Goal: Information Seeking & Learning: Learn about a topic

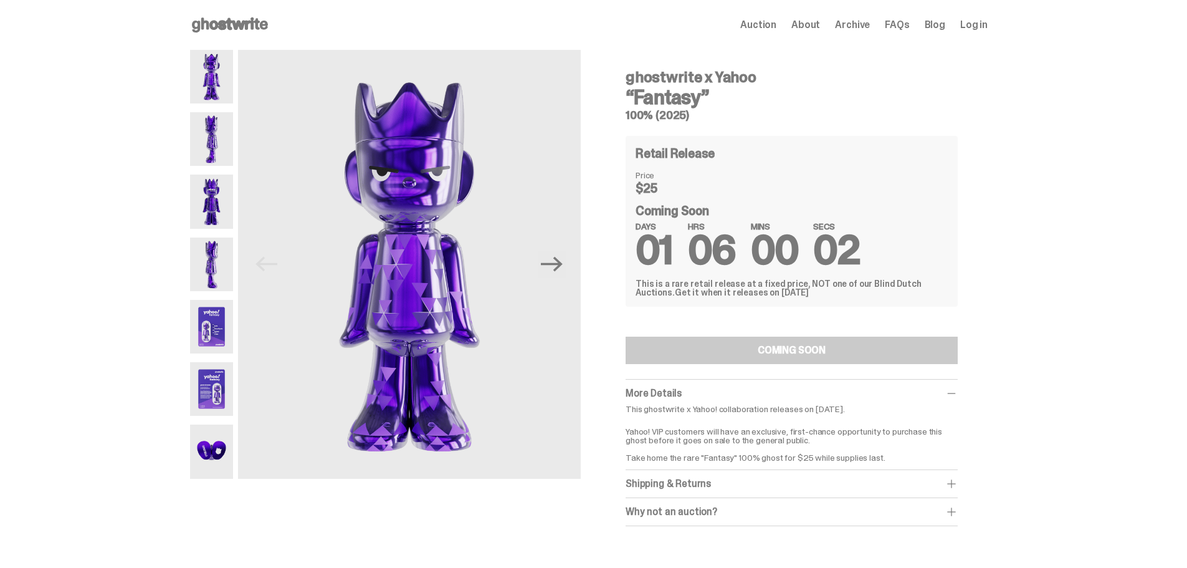
click at [228, 405] on img at bounding box center [211, 389] width 43 height 54
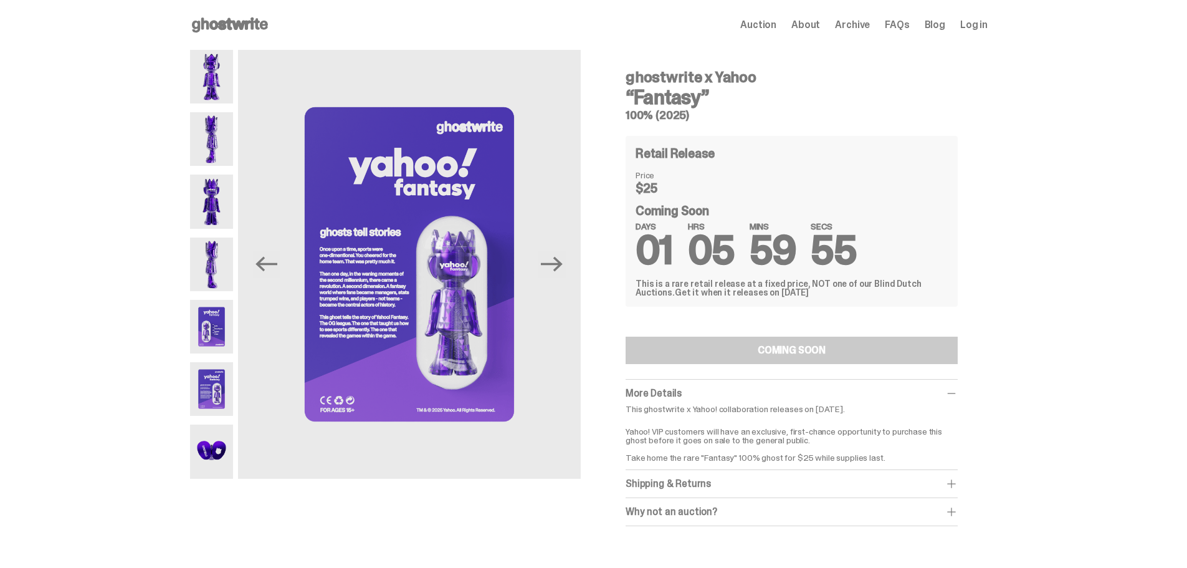
click at [220, 452] on img at bounding box center [211, 452] width 43 height 54
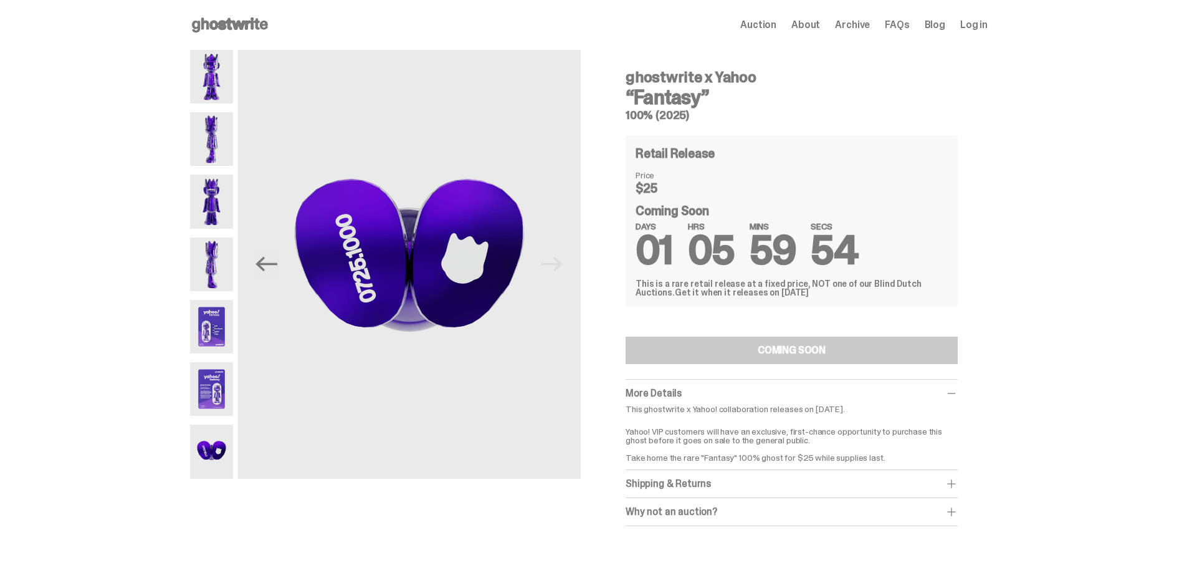
click at [209, 398] on img at bounding box center [211, 389] width 43 height 54
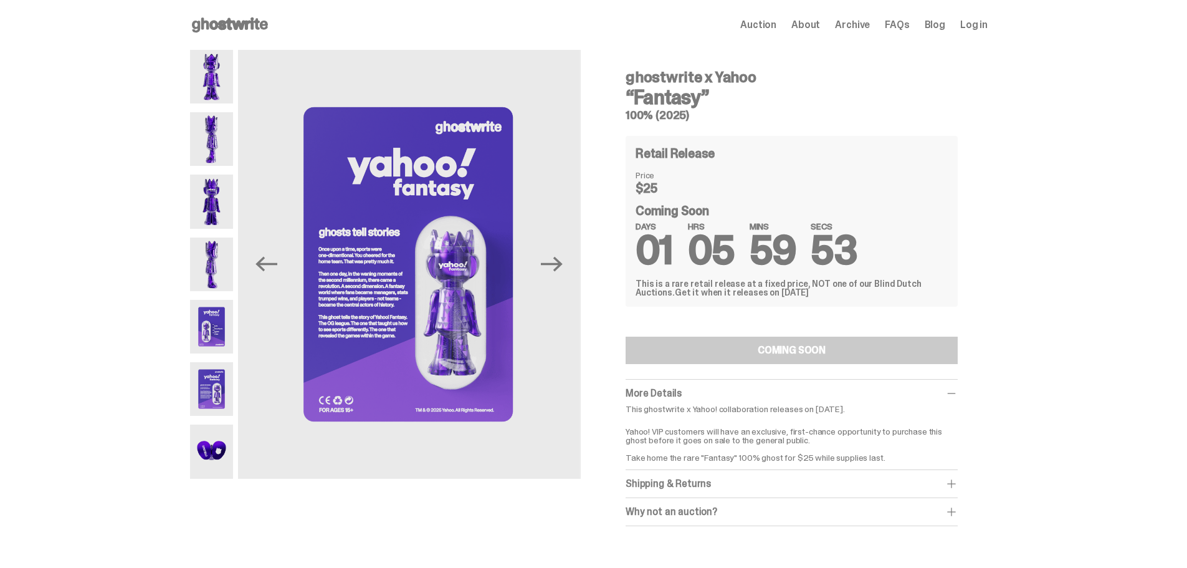
click at [220, 343] on img at bounding box center [211, 327] width 43 height 54
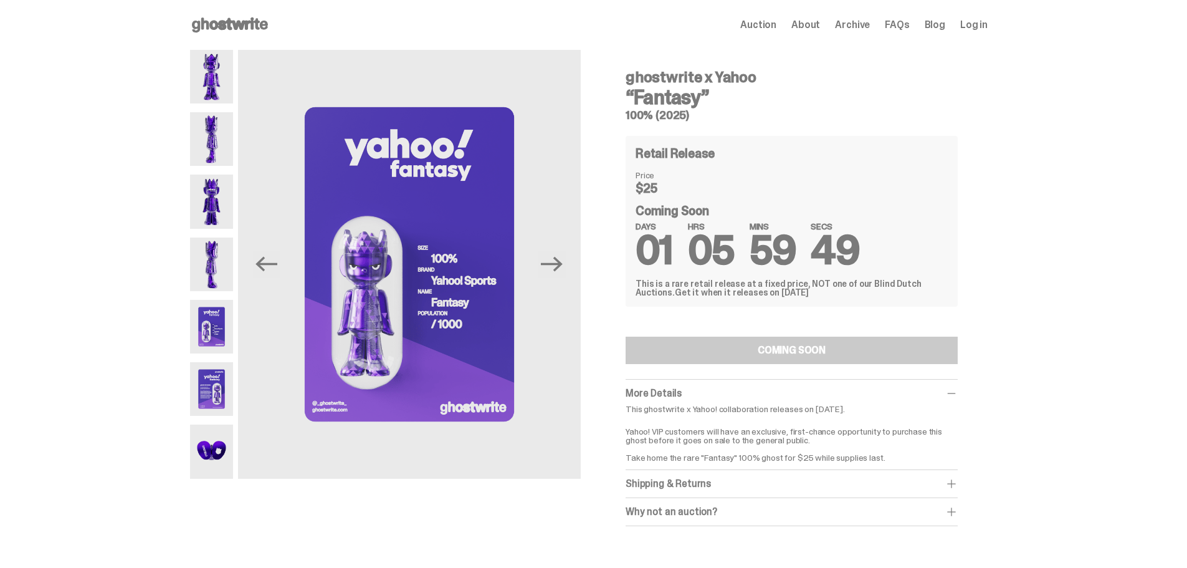
click at [222, 266] on img at bounding box center [211, 264] width 43 height 54
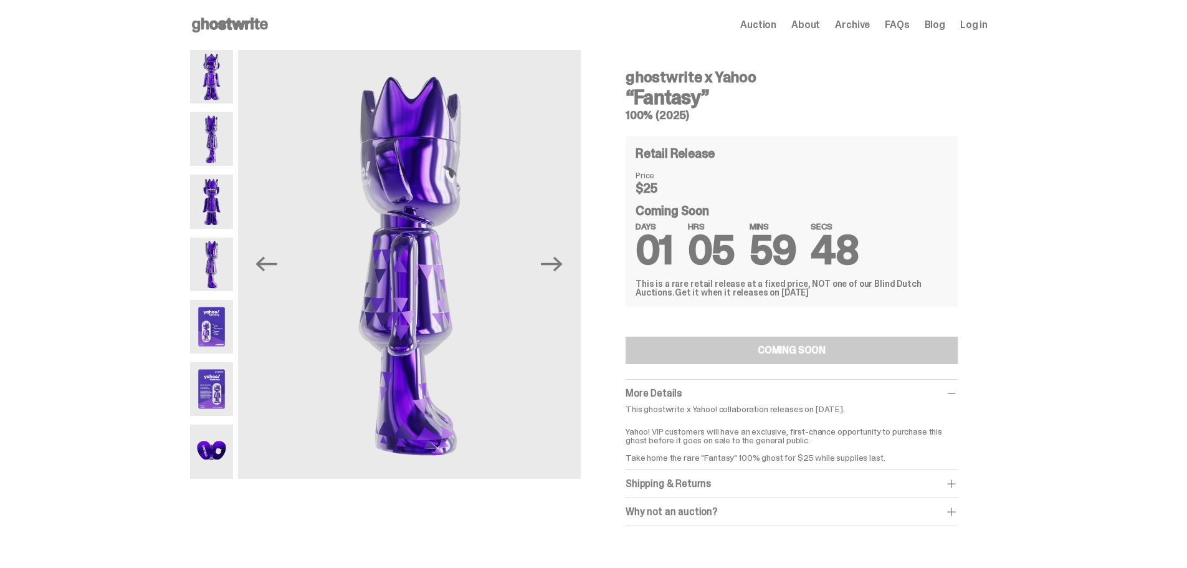
click at [223, 211] on img at bounding box center [211, 202] width 43 height 54
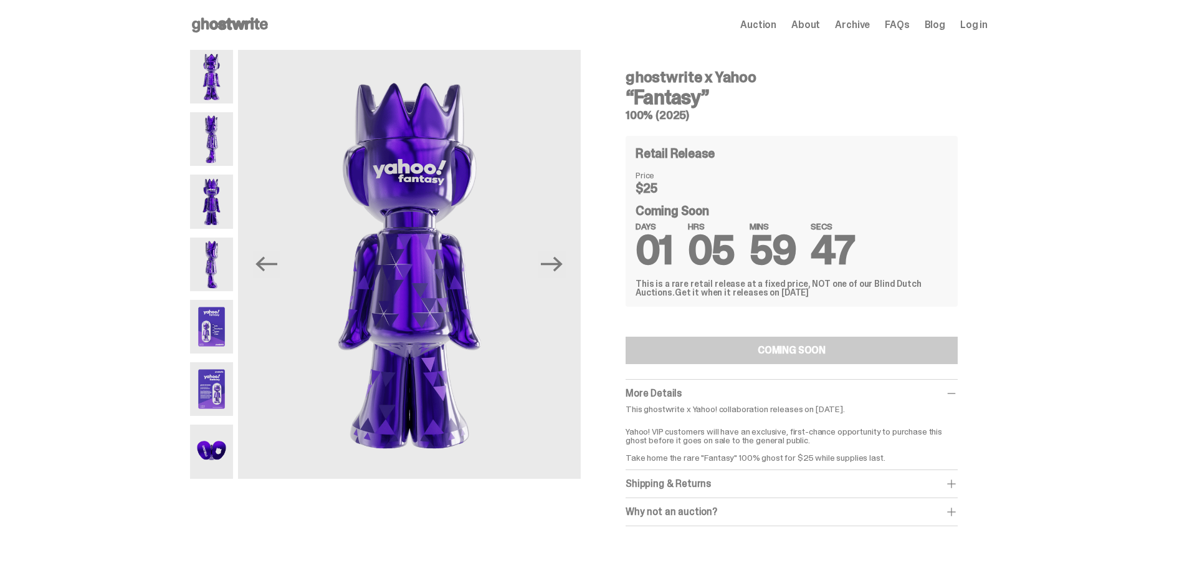
click at [222, 158] on img at bounding box center [211, 139] width 43 height 54
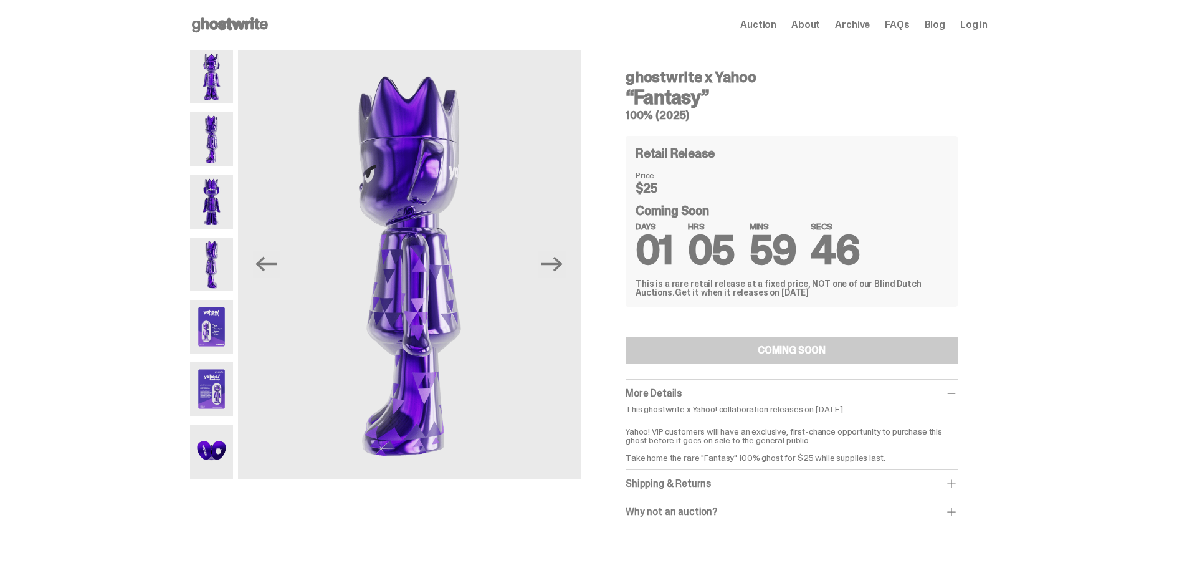
click at [231, 110] on div at bounding box center [211, 264] width 43 height 429
click at [218, 123] on img at bounding box center [211, 139] width 43 height 54
click at [217, 98] on img at bounding box center [211, 77] width 43 height 54
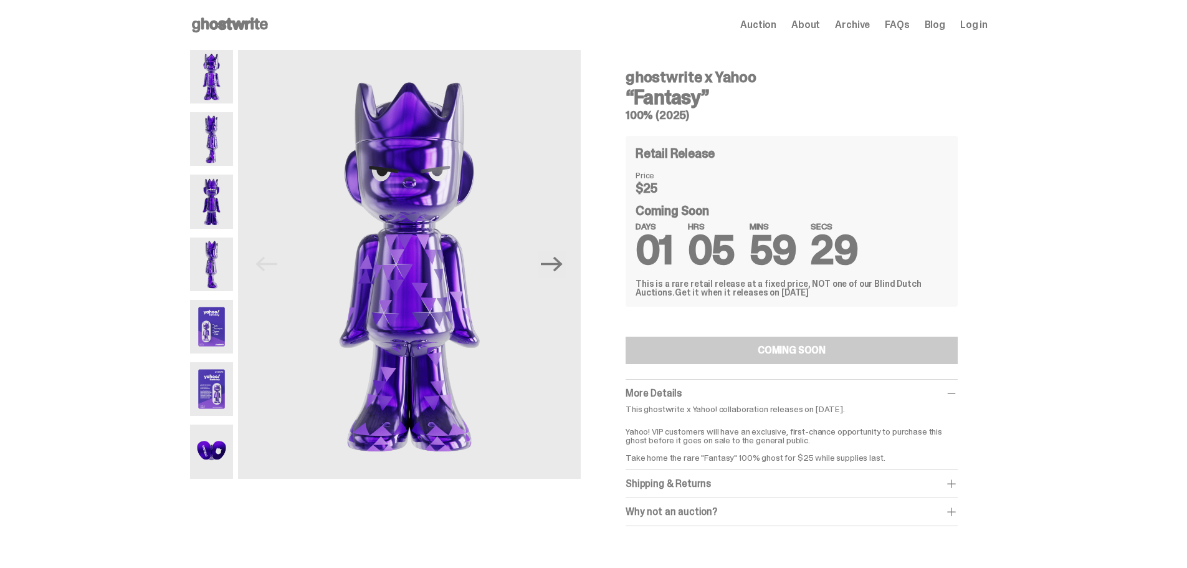
scroll to position [62, 0]
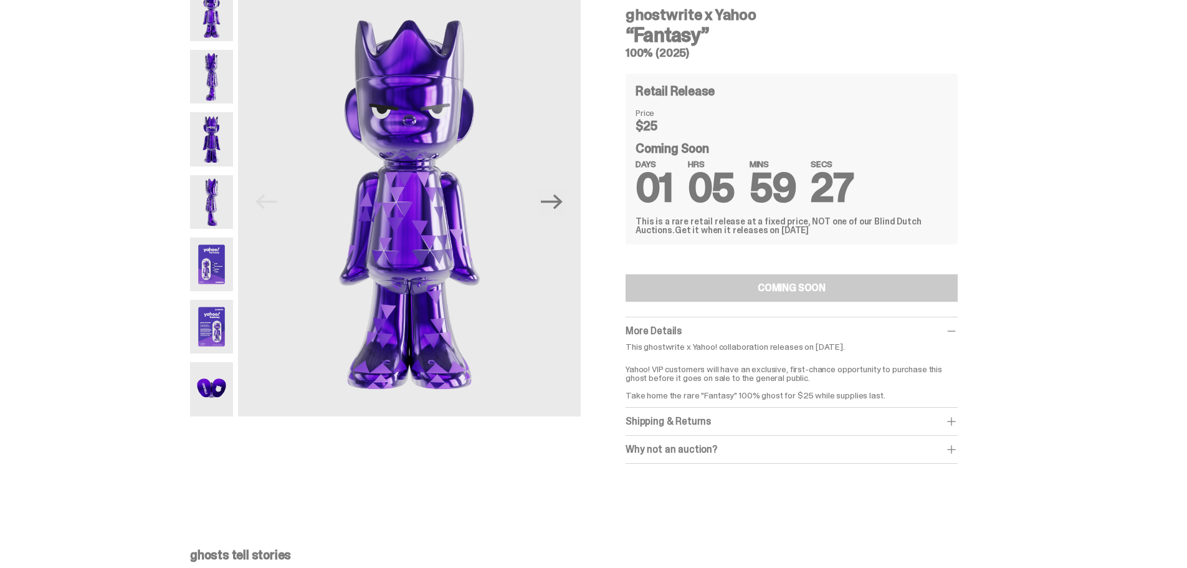
click at [232, 340] on img at bounding box center [211, 327] width 43 height 54
